Goal: Transaction & Acquisition: Purchase product/service

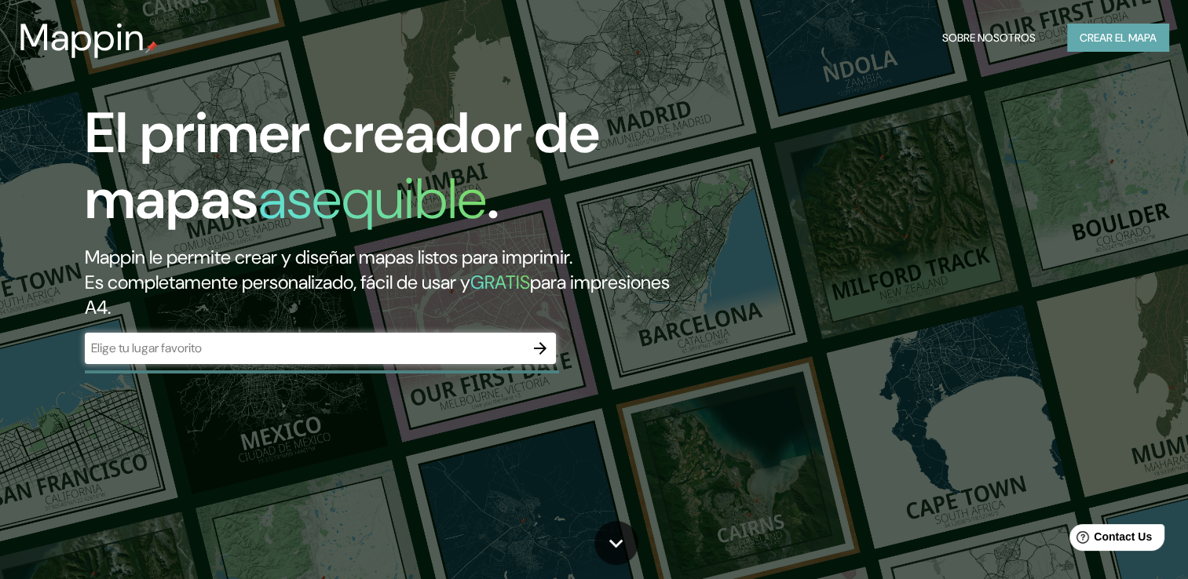
click at [1143, 48] on button "Crear el mapa" at bounding box center [1118, 38] width 102 height 29
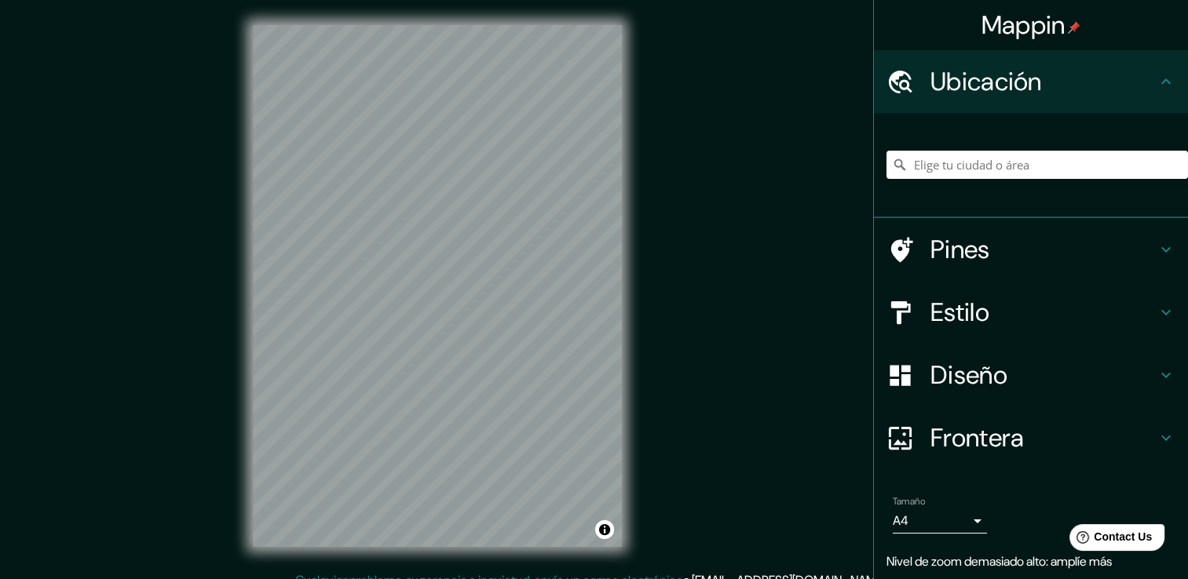
click at [706, 287] on div "Mappin Ubicación Pines Estilo Diseño Frontera Elige un borde. Sugerencia : pued…" at bounding box center [594, 298] width 1188 height 597
click at [1035, 317] on h4 "Estilo" at bounding box center [1043, 312] width 226 height 31
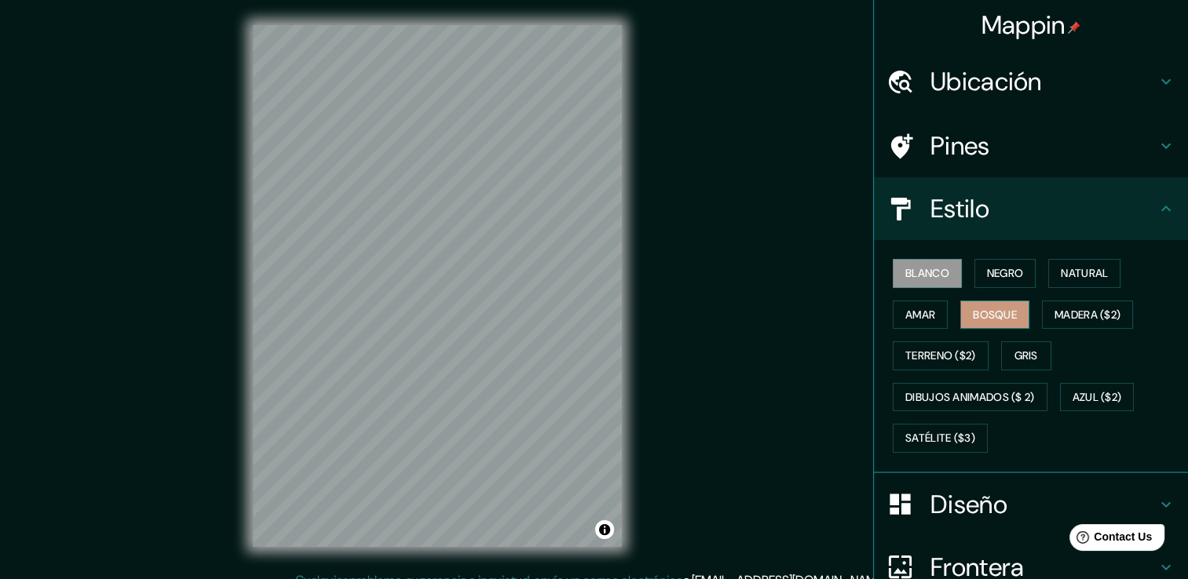
click at [1004, 308] on font "Bosque" at bounding box center [995, 315] width 44 height 20
click at [1065, 293] on div "Blanco Negro Natural Amar Bosque Madera ($2) Terreno ($2) Gris Dibujos animados…" at bounding box center [1037, 356] width 302 height 207
click at [1061, 279] on font "Natural" at bounding box center [1084, 274] width 47 height 20
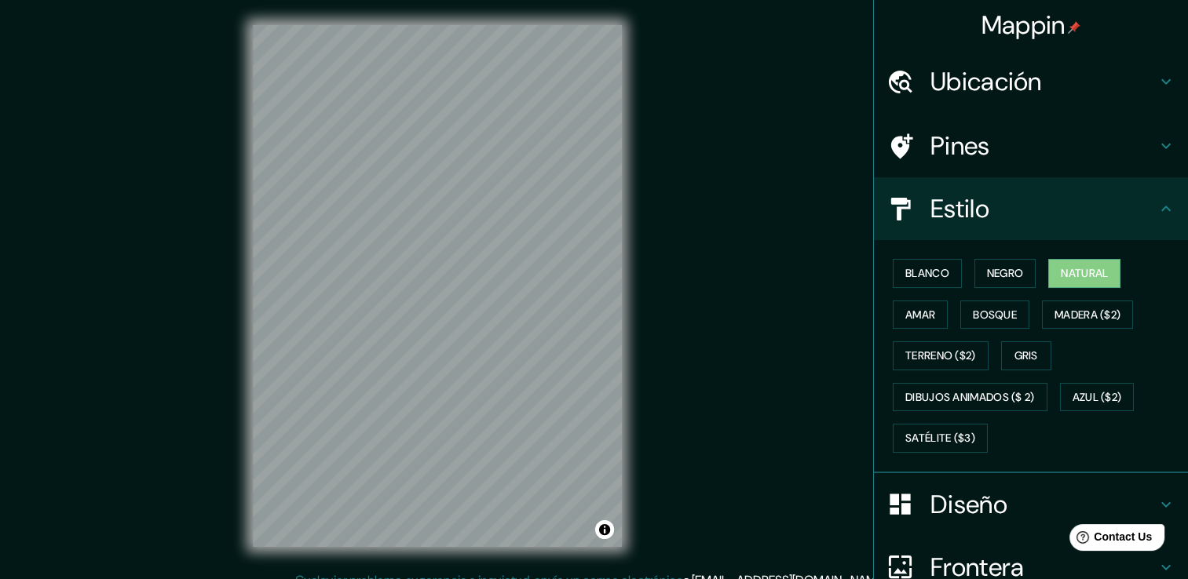
click at [976, 81] on h4 "Ubicación" at bounding box center [1043, 81] width 226 height 31
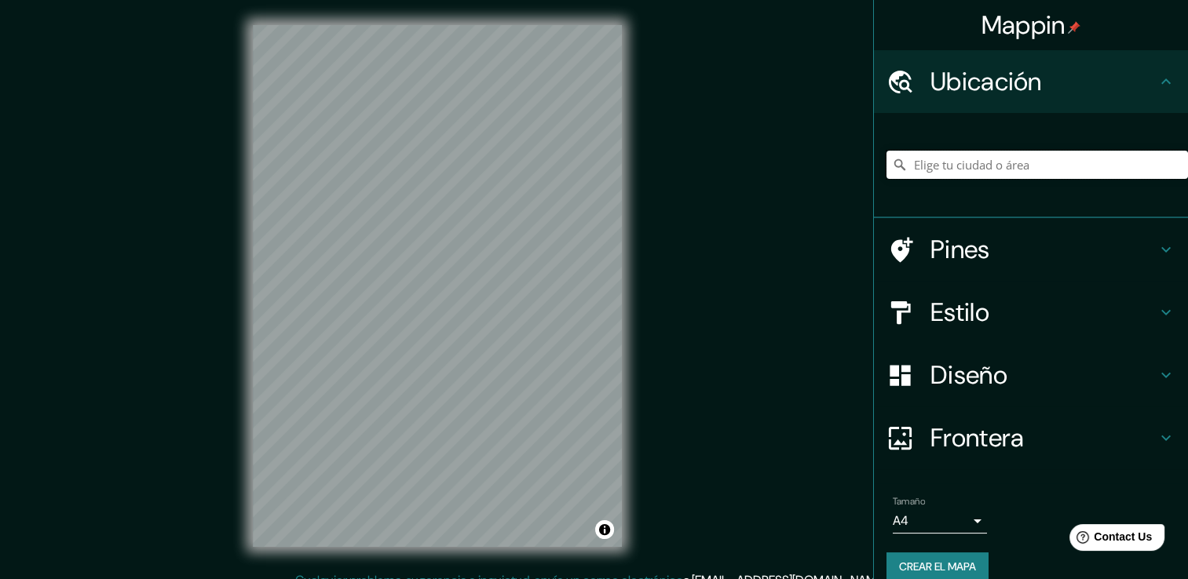
click at [945, 163] on input "Elige tu ciudad o área" at bounding box center [1037, 165] width 302 height 28
paste input "17.036235, -96.707387"
type input "17.036235, -96.707387"
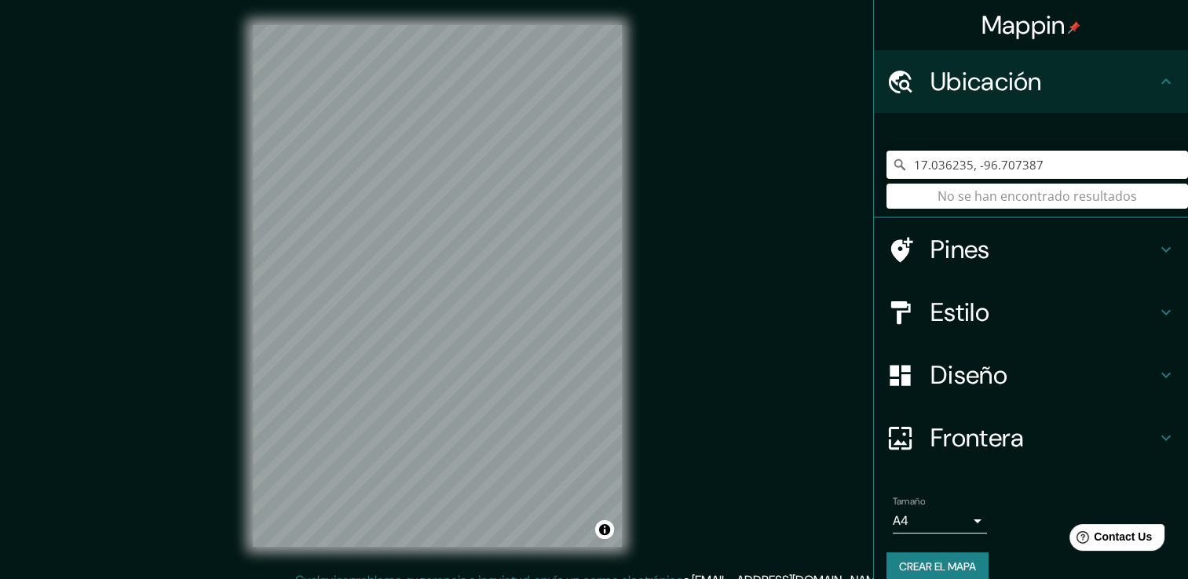
drag, startPoint x: 1029, startPoint y: 164, endPoint x: 897, endPoint y: 164, distance: 131.9
click at [897, 164] on input "17.036235, -96.707387" at bounding box center [1037, 165] width 302 height 28
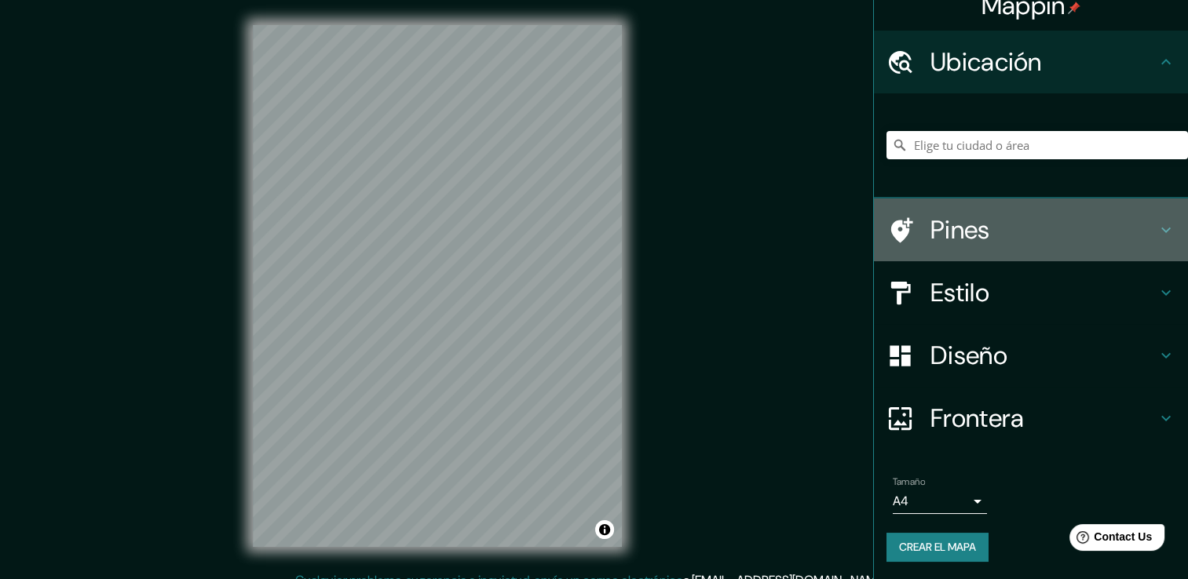
click at [961, 225] on h4 "Pines" at bounding box center [1043, 229] width 226 height 31
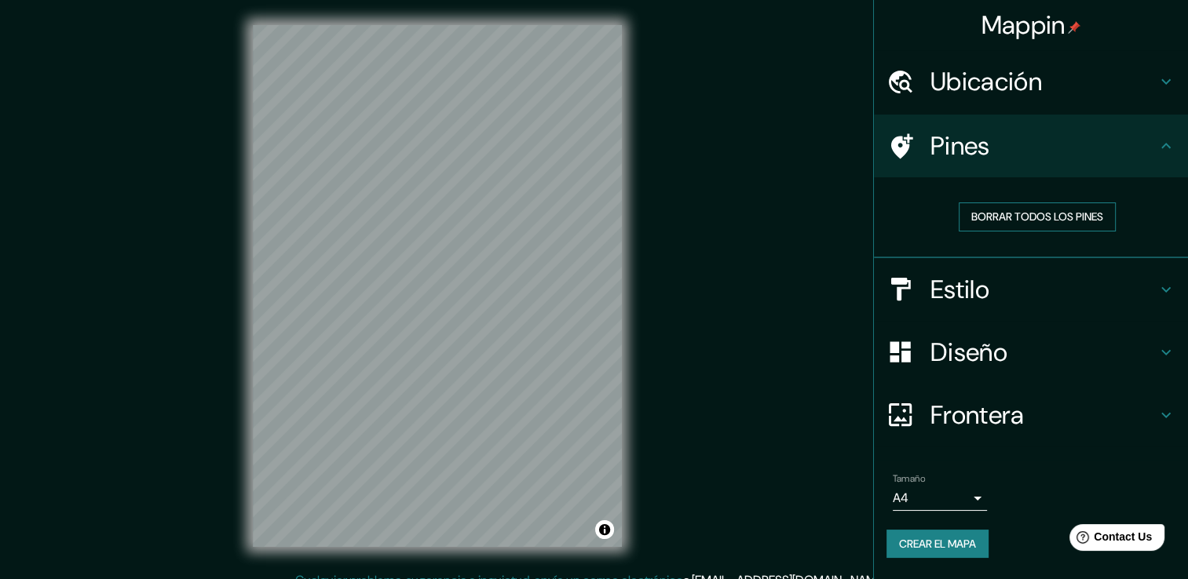
click at [989, 214] on font "Borrar todos los pines" at bounding box center [1037, 217] width 132 height 20
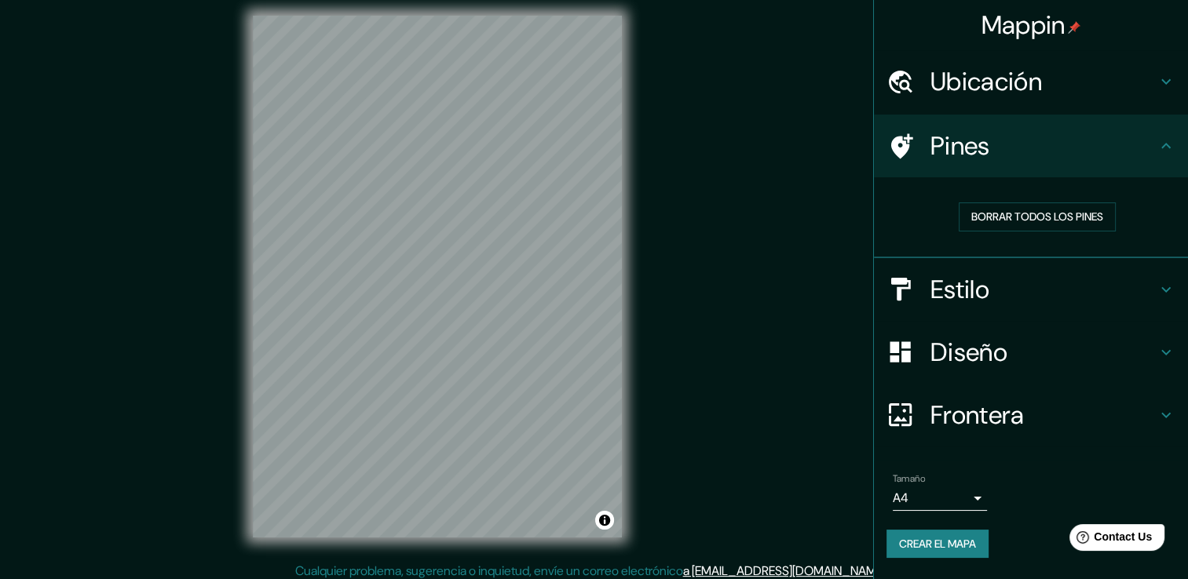
scroll to position [17, 0]
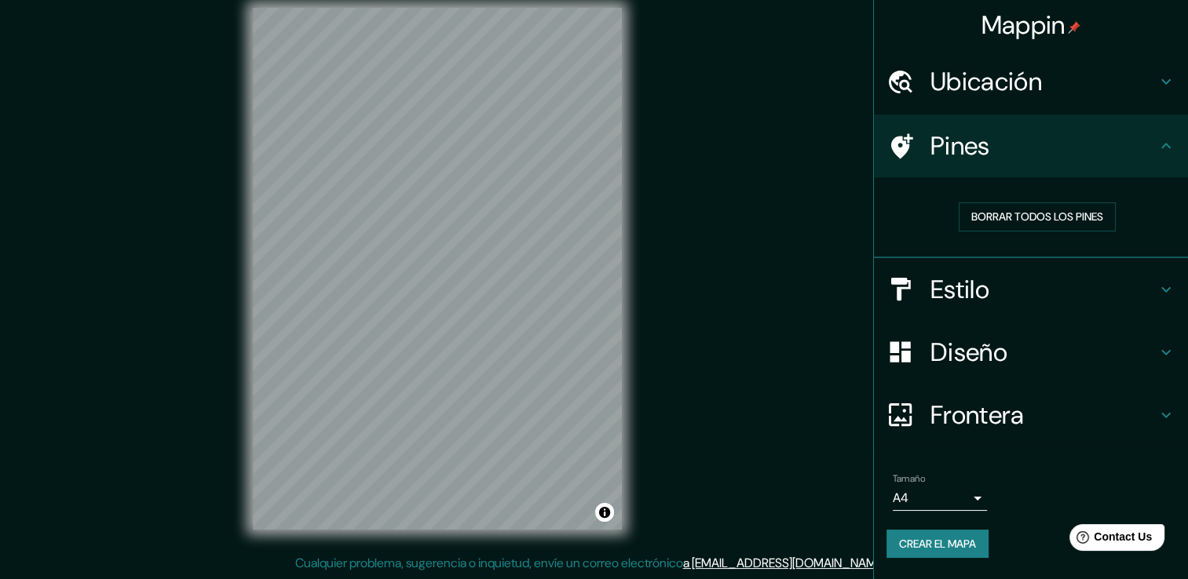
click at [973, 495] on body "Mappin Ubicación Pines Borrar todos los pines Estilo Diseño Frontera Elige un b…" at bounding box center [594, 272] width 1188 height 579
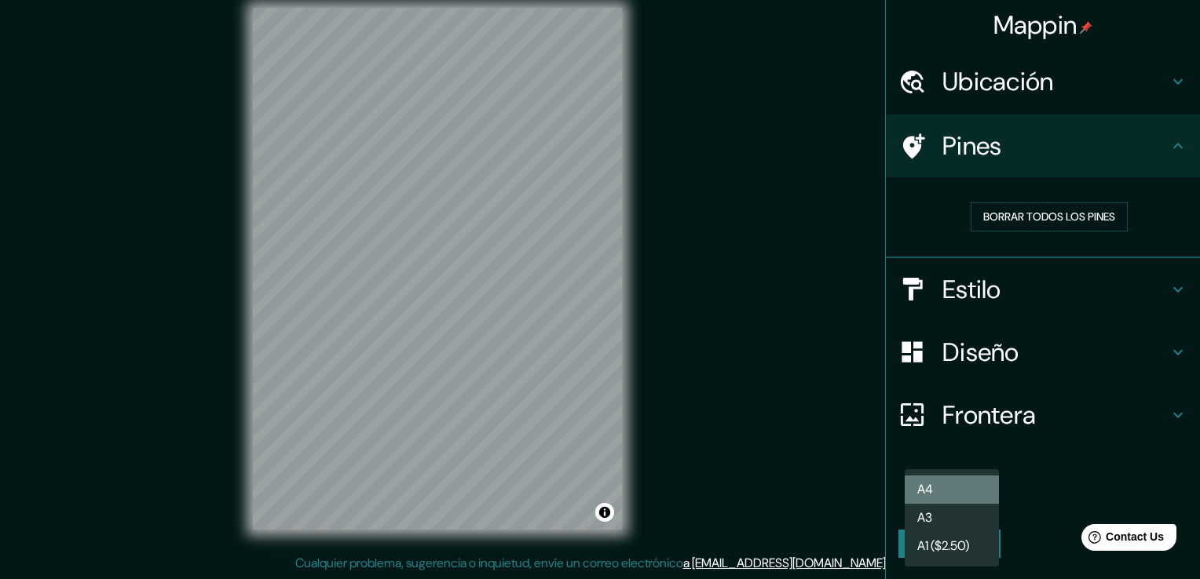
click at [974, 492] on li "A4" at bounding box center [952, 490] width 94 height 28
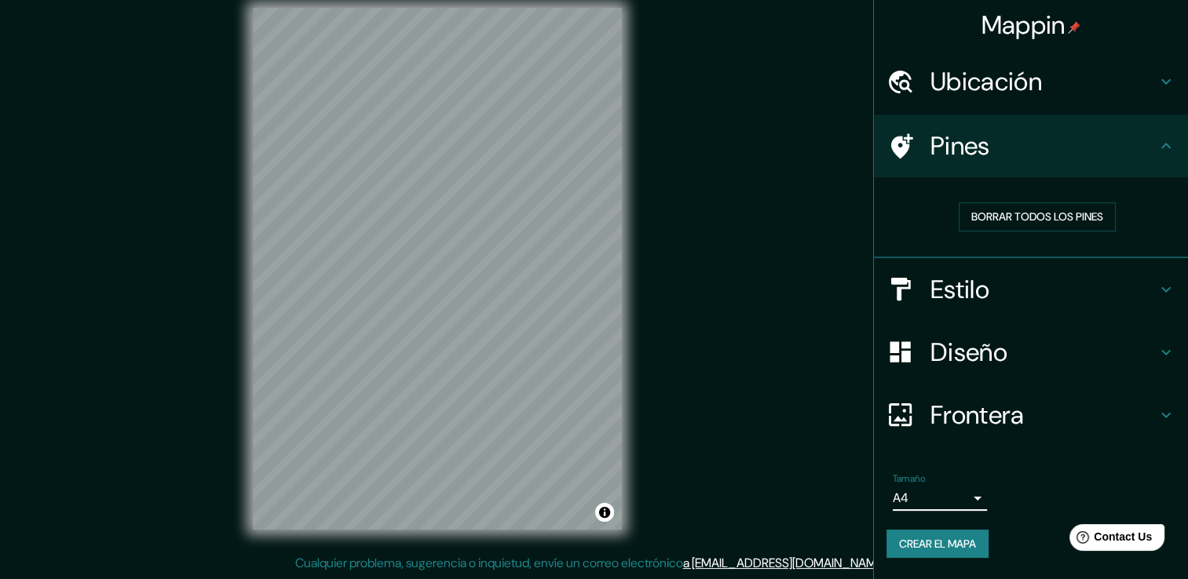
click at [1020, 413] on h4 "Frontera" at bounding box center [1043, 415] width 226 height 31
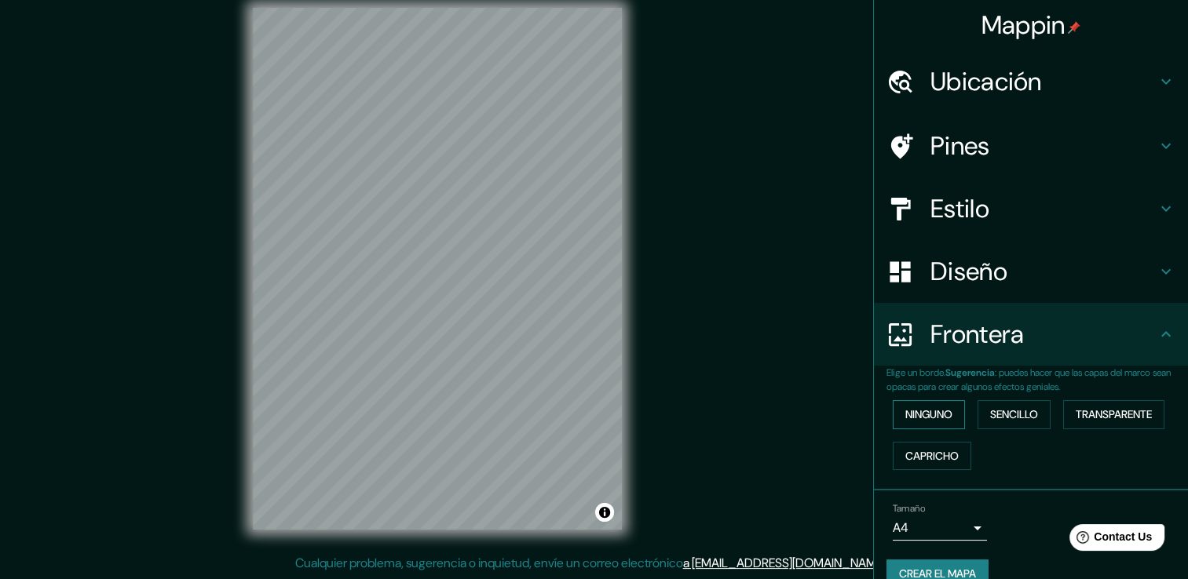
click at [927, 412] on font "Ninguno" at bounding box center [928, 415] width 47 height 20
click at [1036, 411] on button "Sencillo" at bounding box center [1014, 414] width 73 height 29
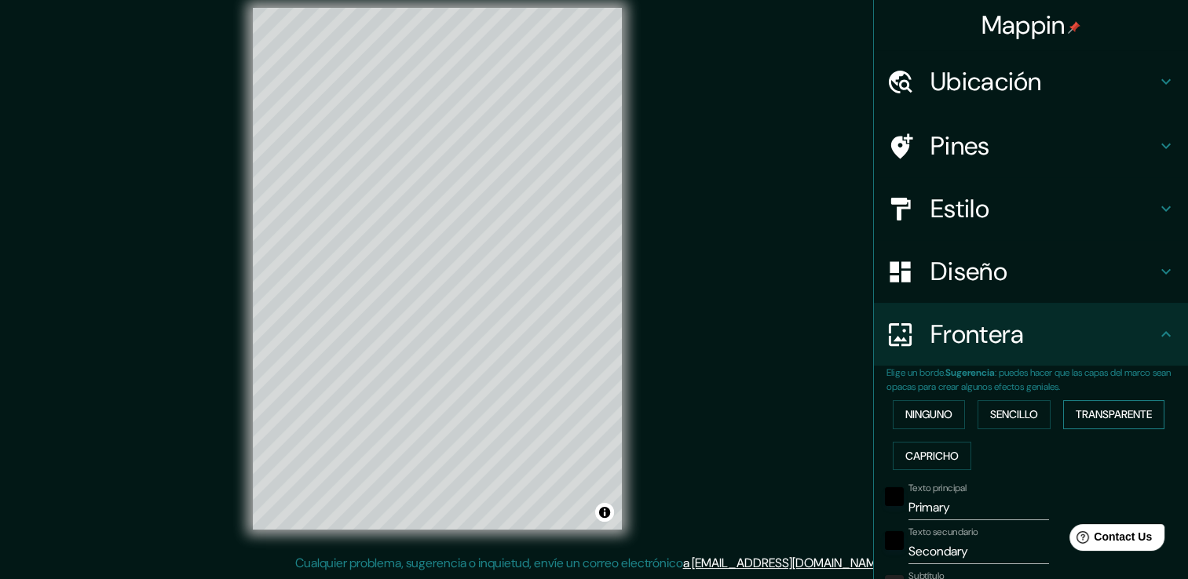
click at [1082, 413] on font "Transparente" at bounding box center [1114, 415] width 76 height 20
click at [941, 457] on font "Capricho" at bounding box center [931, 457] width 53 height 20
click at [928, 420] on font "Ninguno" at bounding box center [928, 415] width 47 height 20
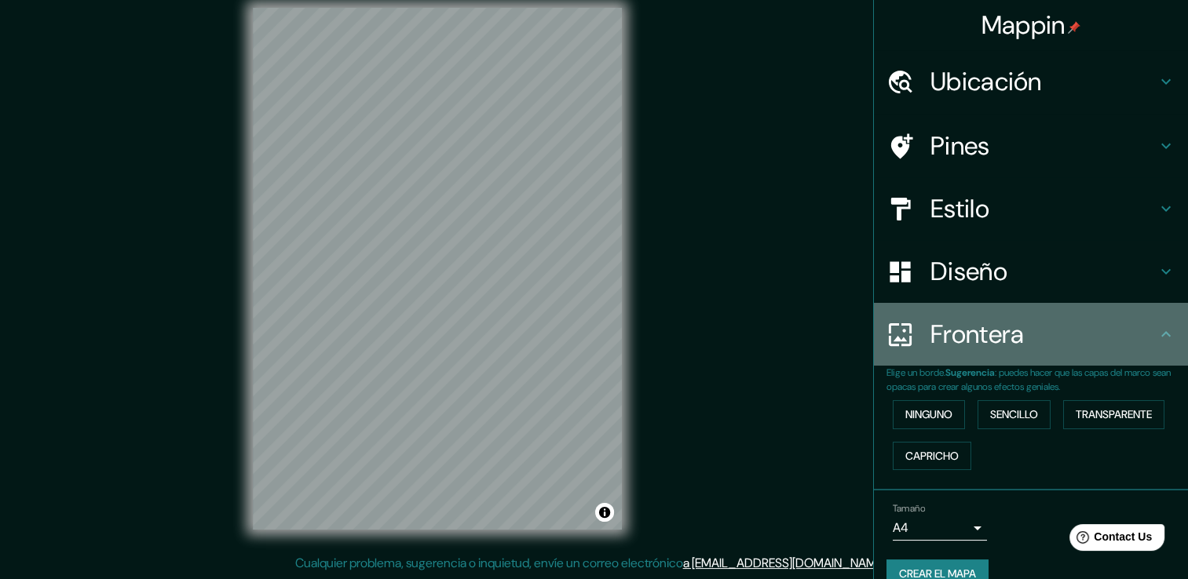
click at [1027, 336] on h4 "Frontera" at bounding box center [1043, 334] width 226 height 31
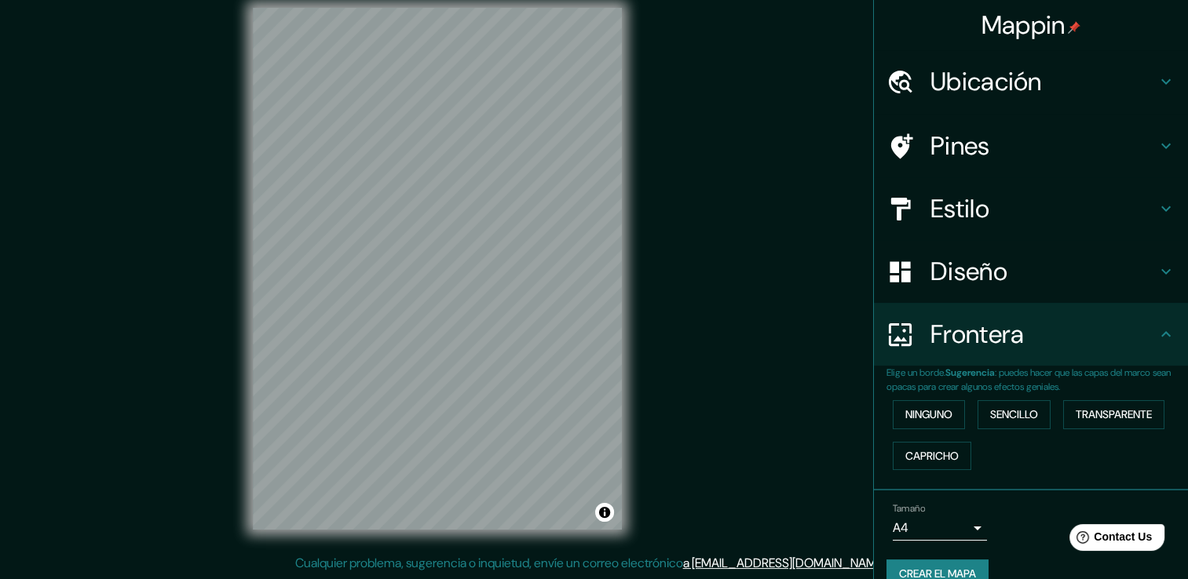
click at [1161, 328] on icon at bounding box center [1166, 334] width 19 height 19
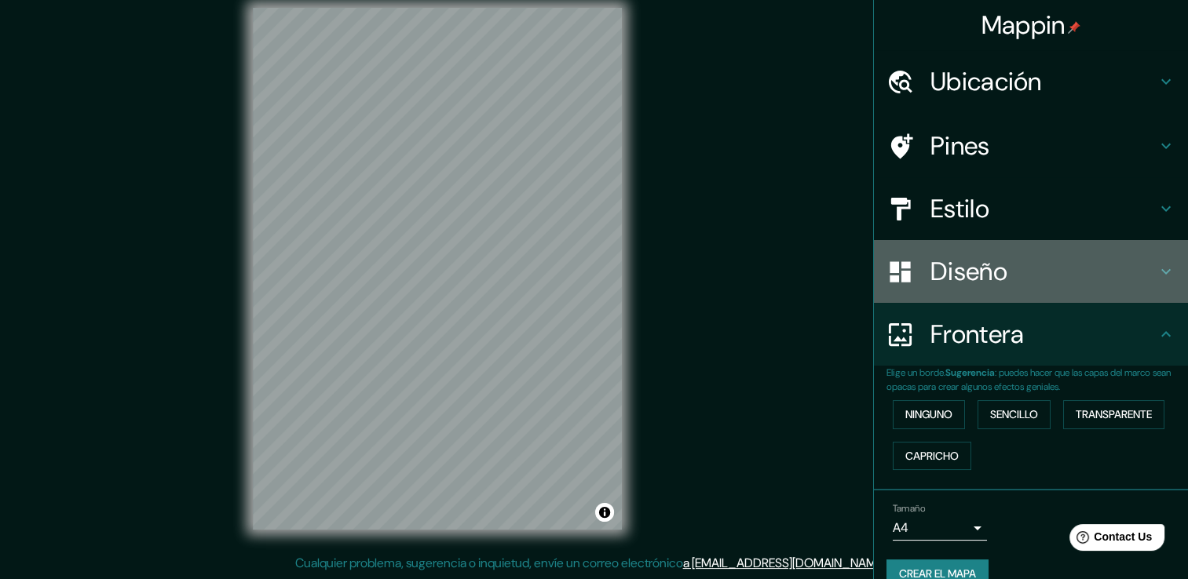
click at [1140, 272] on h4 "Diseño" at bounding box center [1043, 271] width 226 height 31
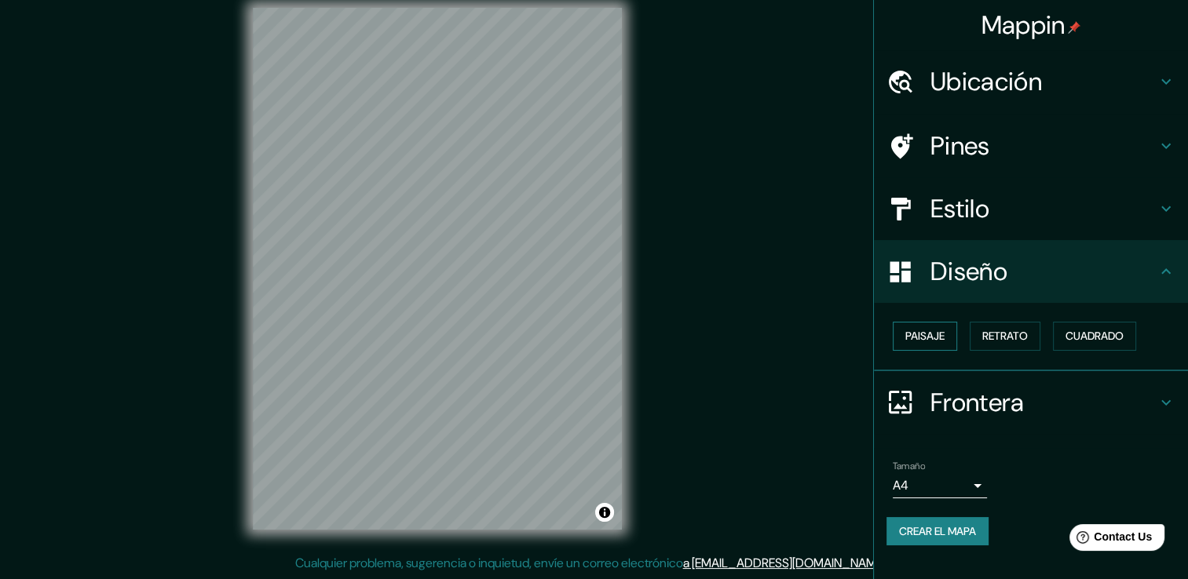
click at [947, 333] on button "Paisaje" at bounding box center [925, 336] width 64 height 29
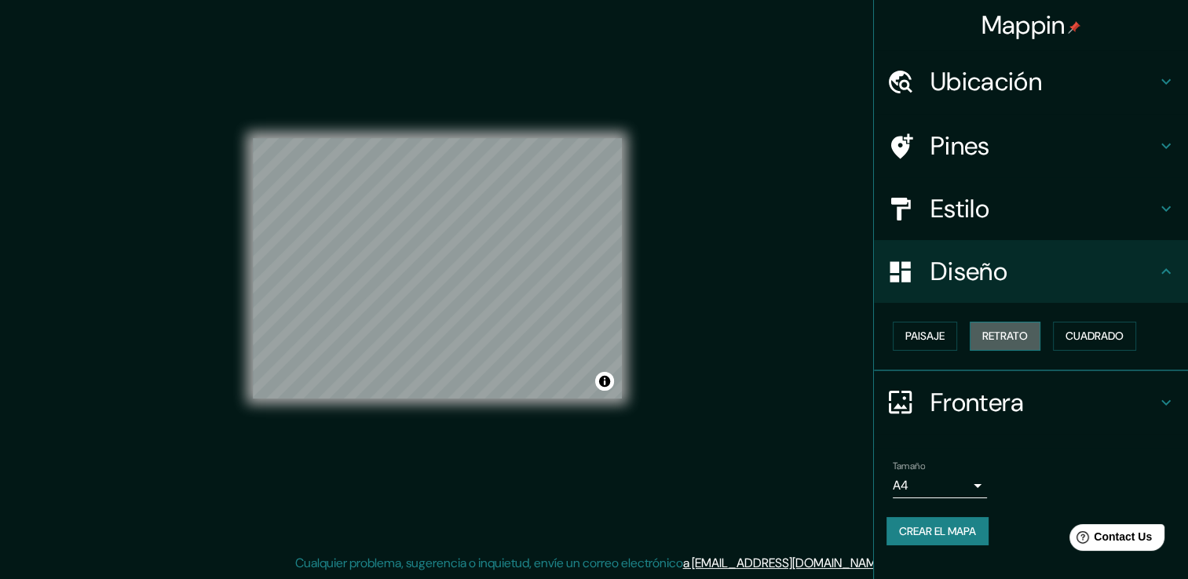
click at [990, 337] on font "Retrato" at bounding box center [1005, 337] width 46 height 20
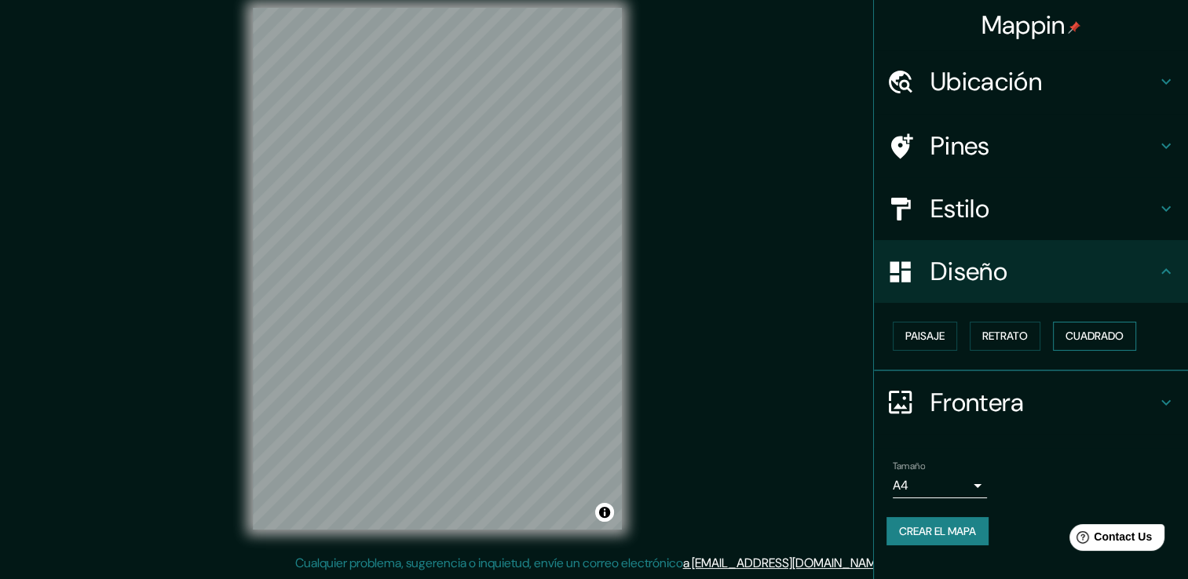
click at [1083, 337] on font "Cuadrado" at bounding box center [1094, 337] width 58 height 20
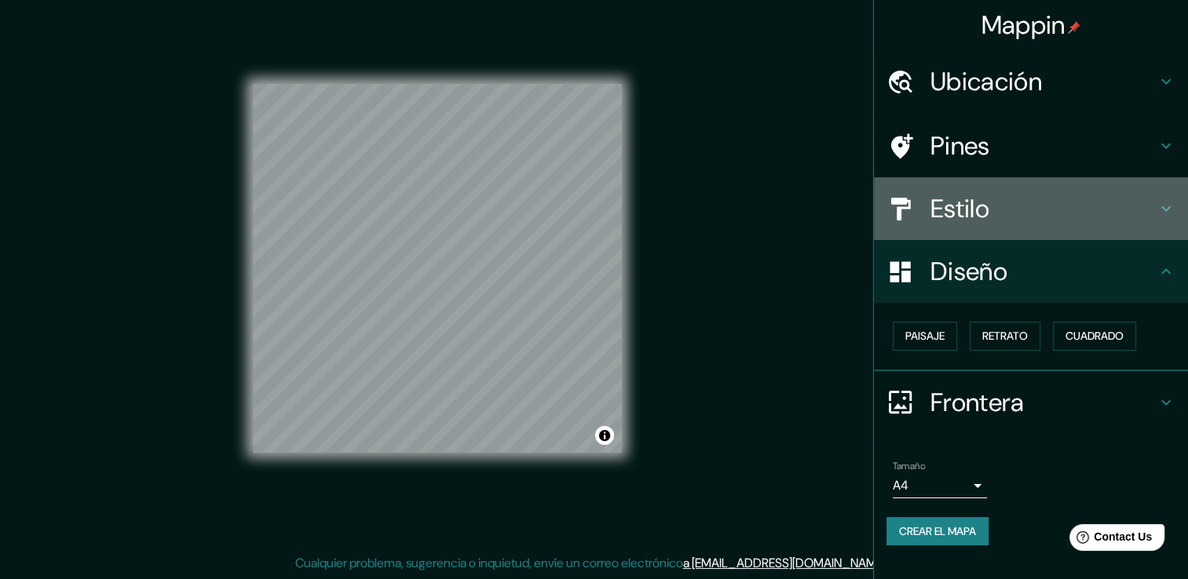
click at [1044, 210] on h4 "Estilo" at bounding box center [1043, 208] width 226 height 31
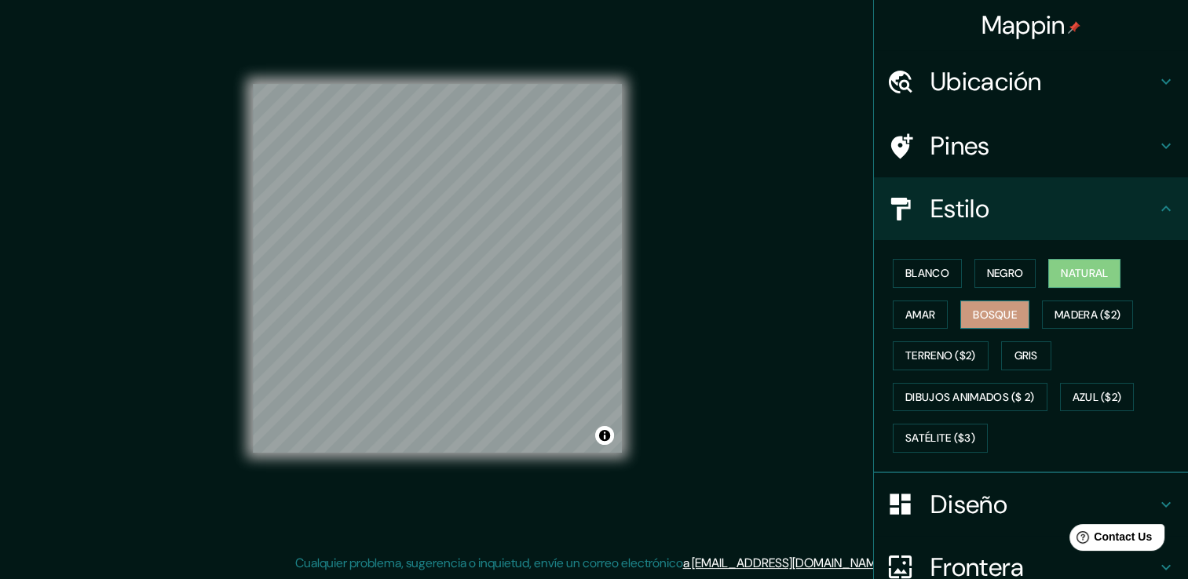
click at [1007, 308] on font "Bosque" at bounding box center [995, 315] width 44 height 20
click at [905, 316] on font "Amar" at bounding box center [920, 315] width 30 height 20
click at [1069, 273] on font "Natural" at bounding box center [1084, 274] width 47 height 20
click at [1022, 267] on button "Negro" at bounding box center [1005, 273] width 62 height 29
click at [1080, 274] on font "Natural" at bounding box center [1084, 274] width 47 height 20
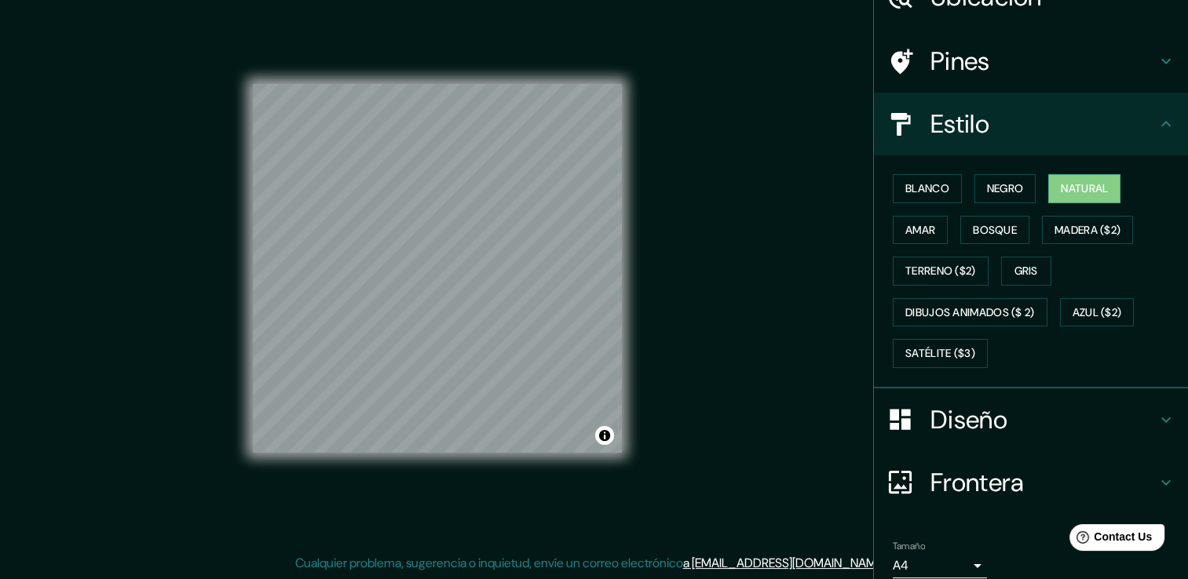
scroll to position [147, 0]
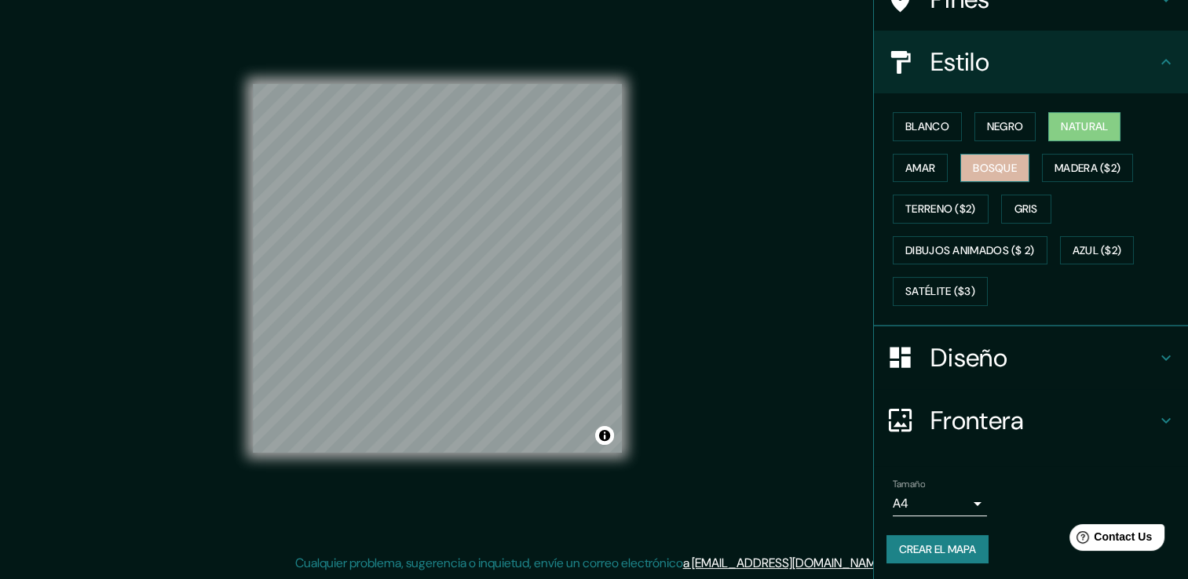
click at [1011, 167] on button "Bosque" at bounding box center [994, 168] width 69 height 29
click at [1021, 124] on button "Negro" at bounding box center [1005, 126] width 62 height 29
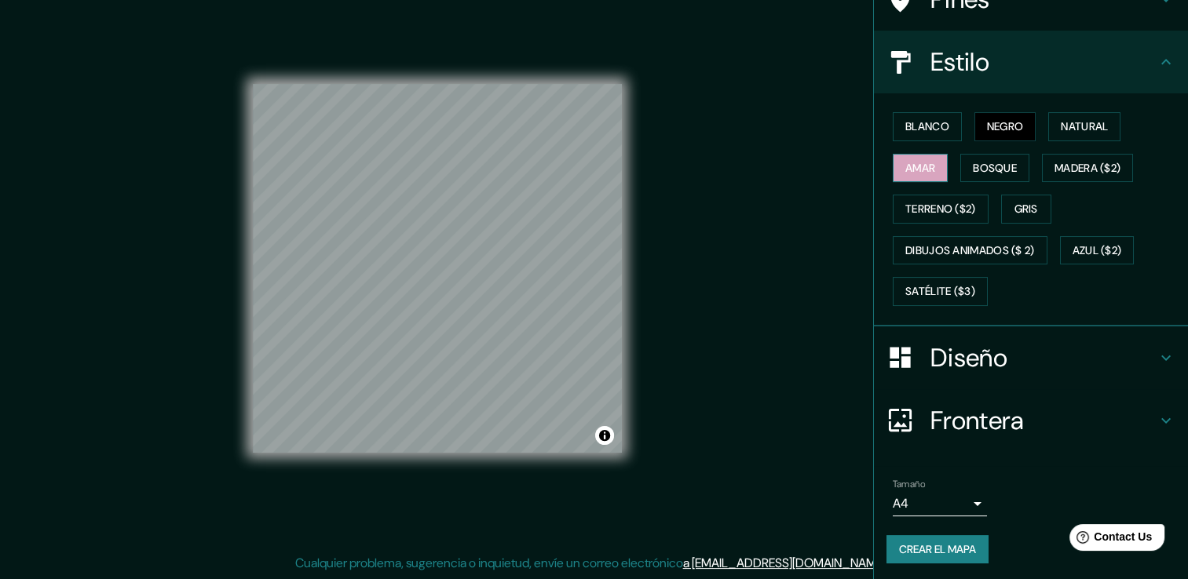
click at [928, 171] on button "Amar" at bounding box center [920, 168] width 55 height 29
click at [920, 133] on font "Blanco" at bounding box center [927, 127] width 44 height 20
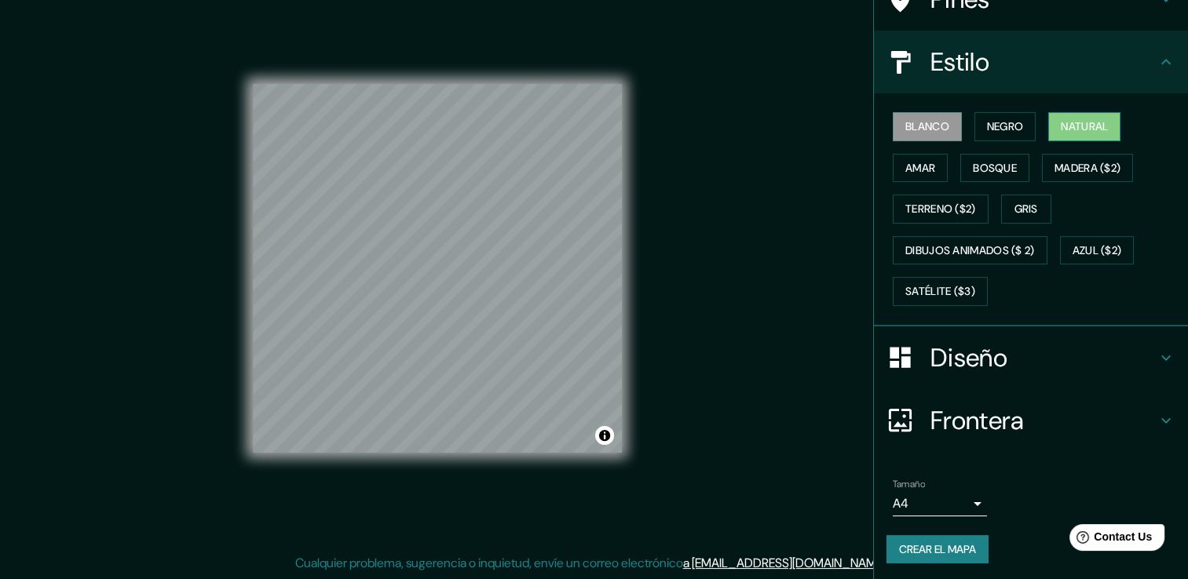
click at [1061, 126] on font "Natural" at bounding box center [1084, 127] width 47 height 20
click at [955, 546] on font "Crear el mapa" at bounding box center [937, 550] width 77 height 20
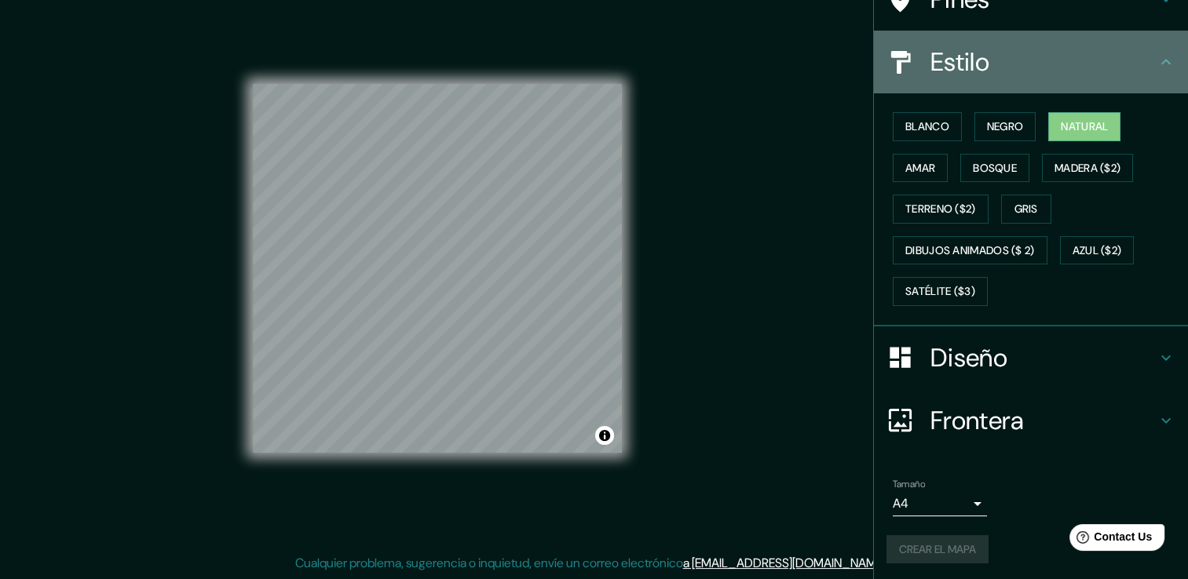
click at [1135, 49] on h4 "Estilo" at bounding box center [1043, 61] width 226 height 31
click at [1159, 60] on icon at bounding box center [1166, 62] width 19 height 19
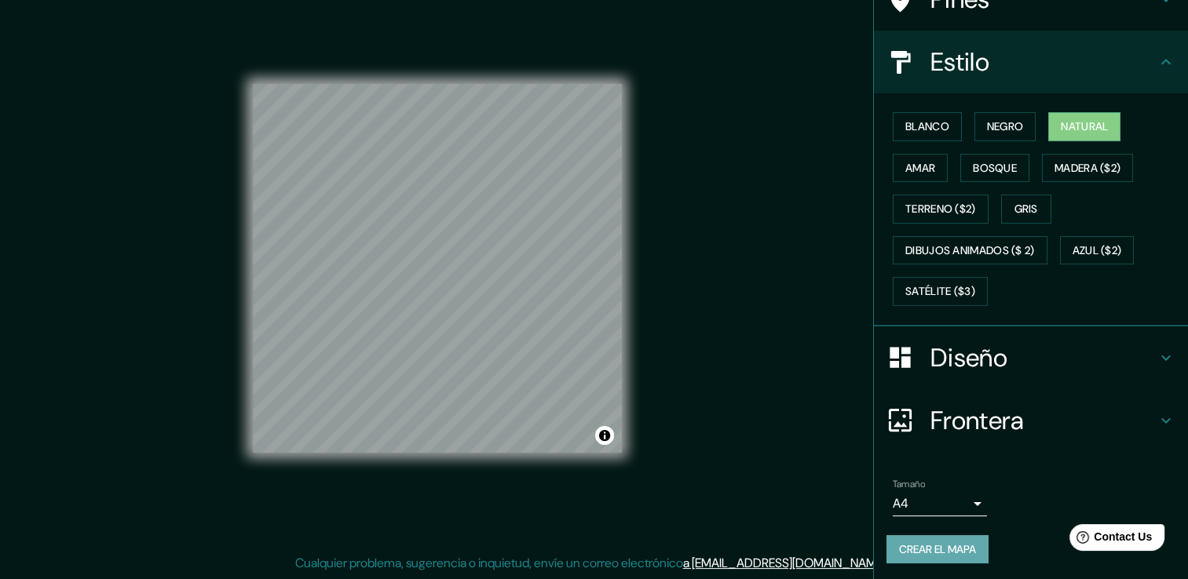
click at [925, 547] on font "Crear el mapa" at bounding box center [937, 550] width 77 height 20
